Goal: Book appointment/travel/reservation

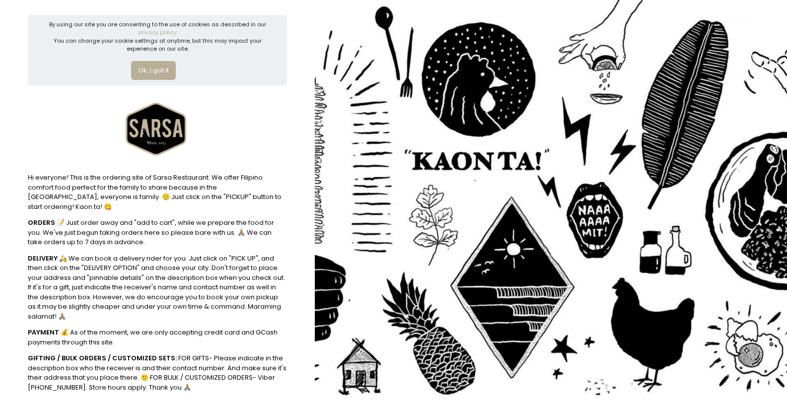
click at [158, 67] on button "Ok, I got it" at bounding box center [153, 70] width 45 height 19
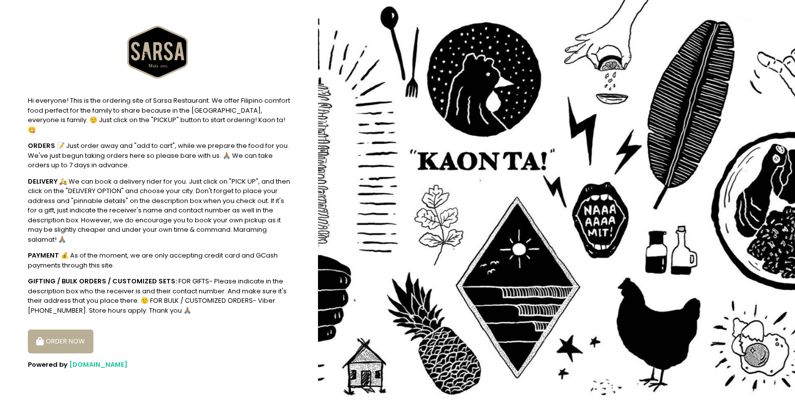
click at [62, 332] on button "ORDER NOW" at bounding box center [61, 342] width 66 height 24
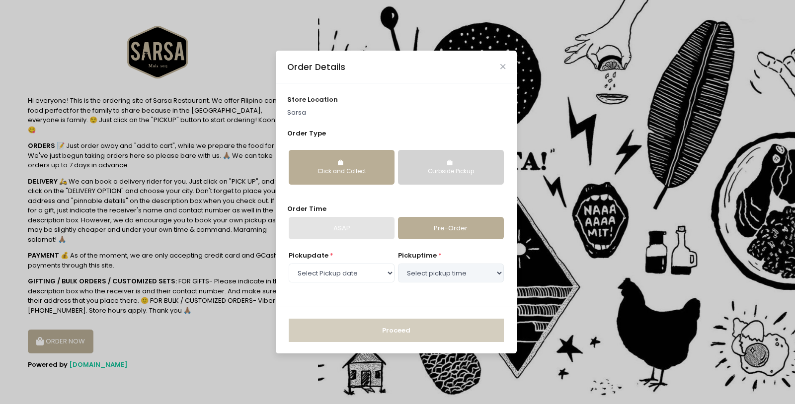
click at [349, 169] on div "Click and Collect" at bounding box center [342, 171] width 92 height 9
click at [351, 270] on select "Select Pickup date [DATE] [DATE] [DATE] [DATE] [DATE] [DATE]" at bounding box center [342, 273] width 106 height 19
select select "[DATE]"
click at [289, 264] on select "Select Pickup date [DATE] [DATE] [DATE] [DATE] [DATE] [DATE]" at bounding box center [342, 273] width 106 height 19
click at [413, 275] on select "Select pickup time 11:30 AM - 12:00 PM 12:00 PM - 12:30 PM 12:30 PM - 01:00 PM …" at bounding box center [451, 273] width 106 height 19
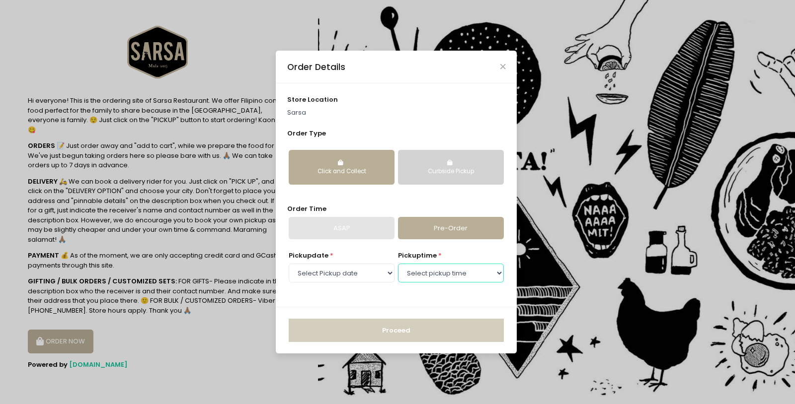
select select "11:30"
click at [398, 264] on select "Select pickup time 11:30 AM - 12:00 PM 12:00 PM - 12:30 PM 12:30 PM - 01:00 PM …" at bounding box center [451, 273] width 106 height 19
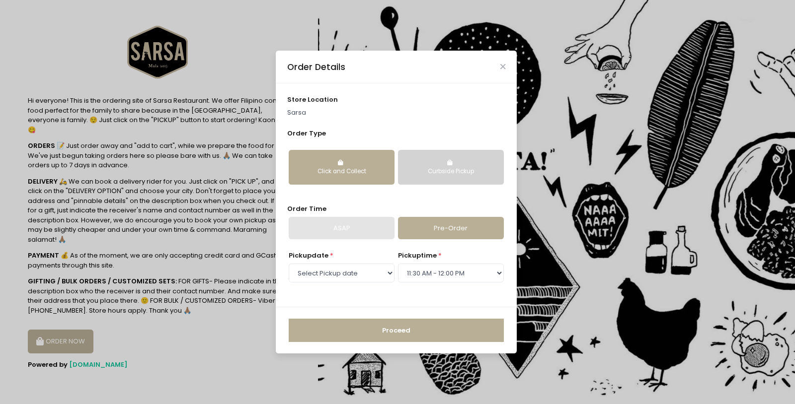
click at [406, 327] on button "Proceed" at bounding box center [396, 331] width 215 height 24
